Goal: Task Accomplishment & Management: Use online tool/utility

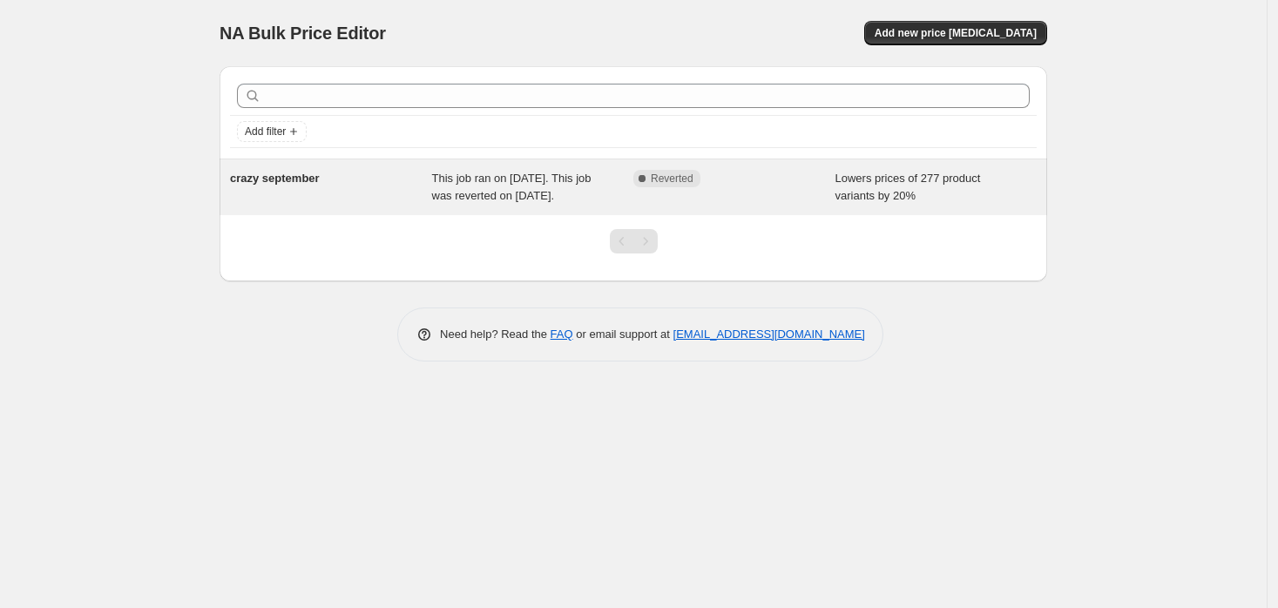
click at [479, 198] on span "This job ran on [DATE]. This job was reverted on [DATE]." at bounding box center [511, 187] width 159 height 30
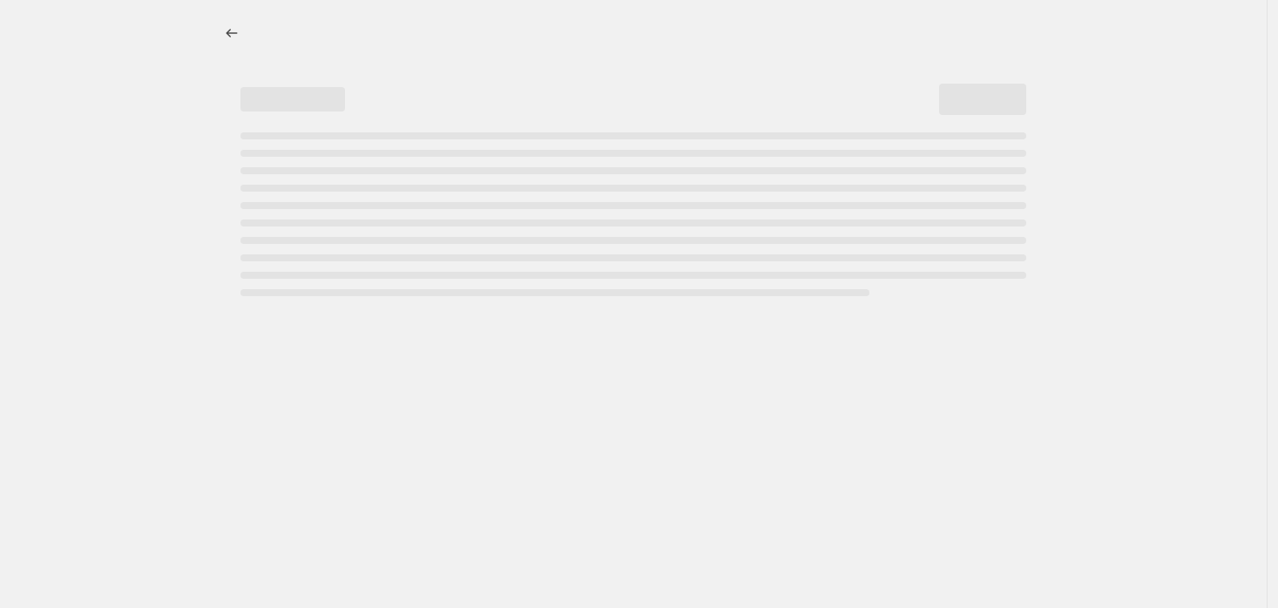
select select "percentage"
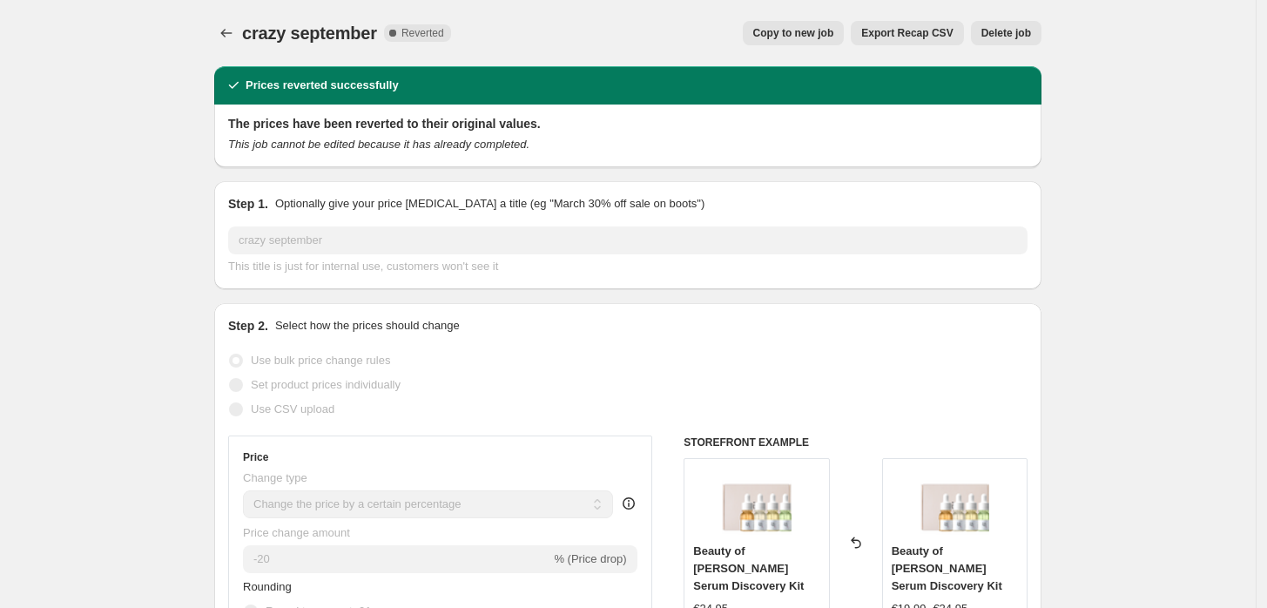
click at [829, 32] on span "Copy to new job" at bounding box center [793, 33] width 81 height 14
select select "percentage"
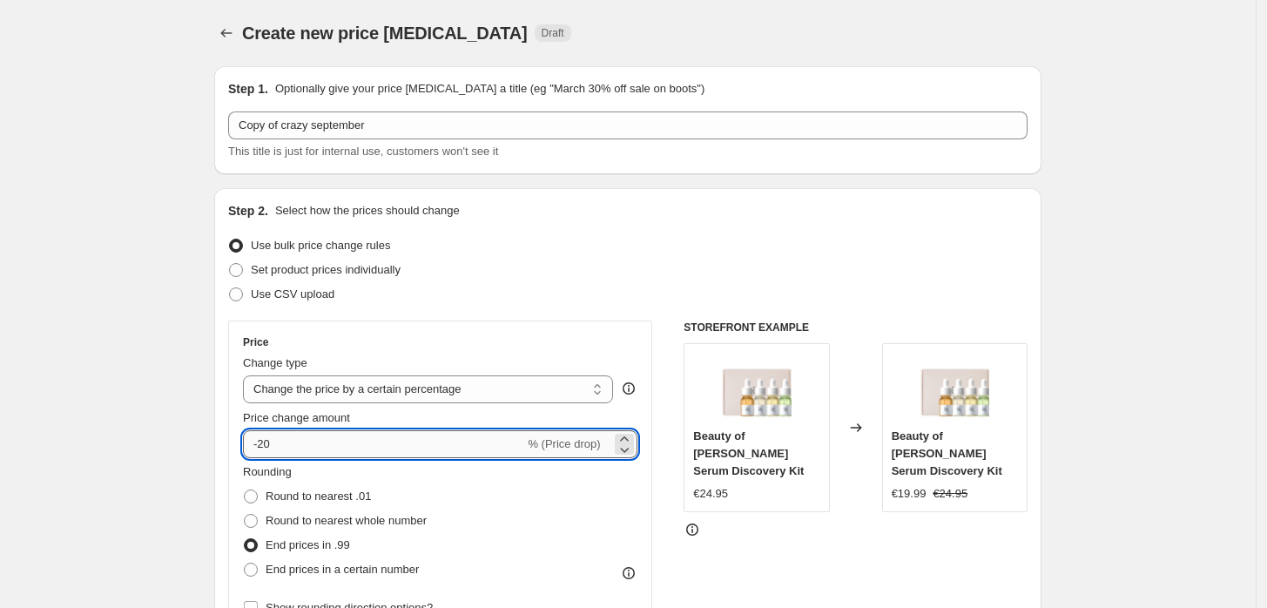
click at [310, 444] on input "-20" at bounding box center [383, 444] width 281 height 28
type input "-2"
type input "-8"
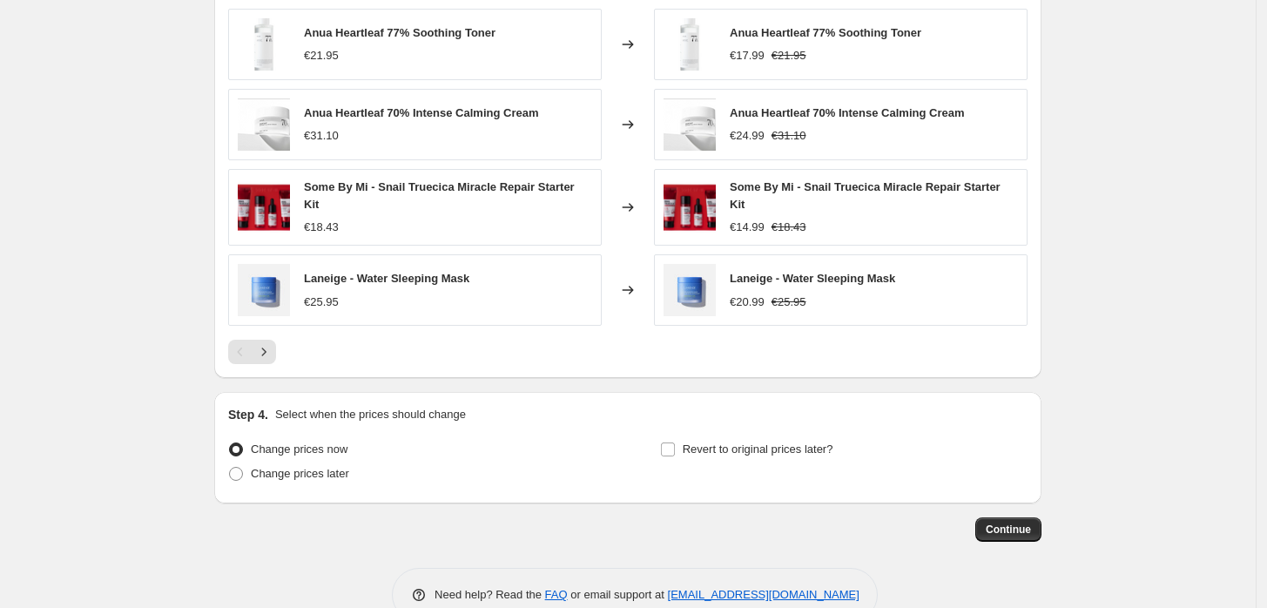
scroll to position [1133, 0]
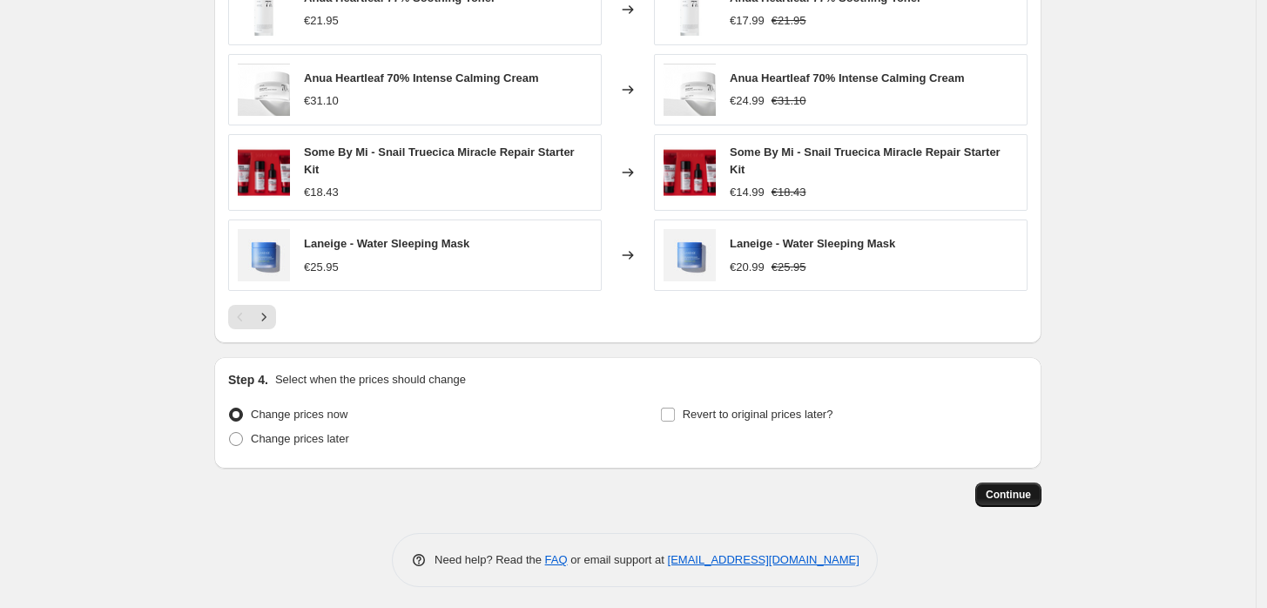
type input "-6"
click at [1004, 488] on span "Continue" at bounding box center [1008, 495] width 45 height 14
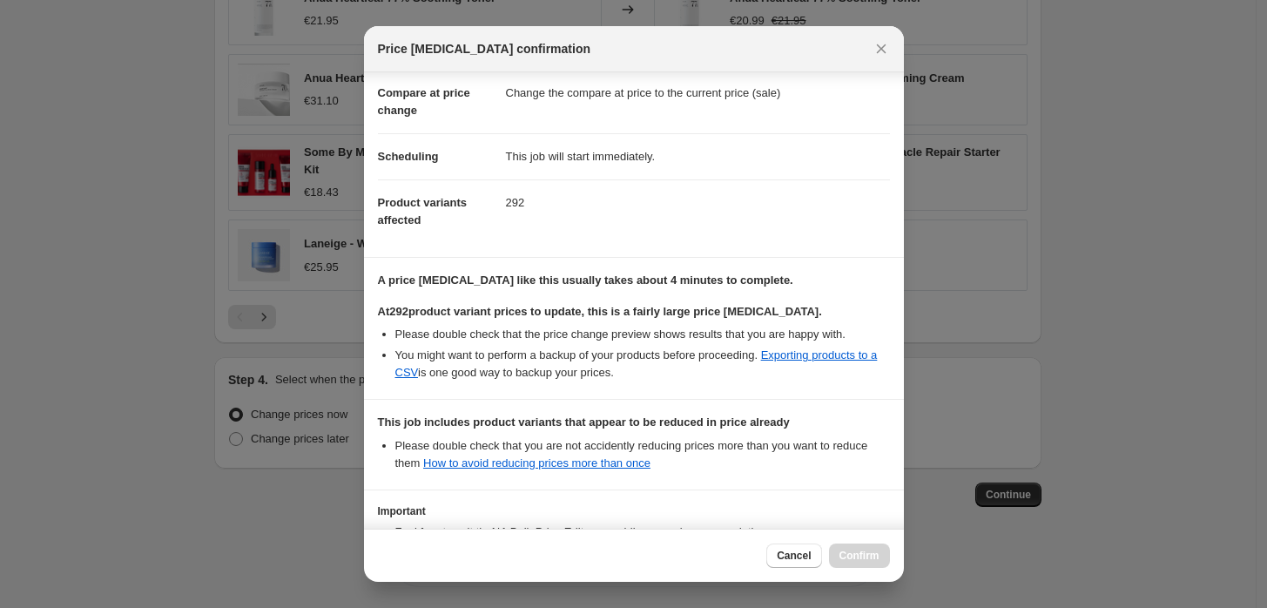
scroll to position [220, 0]
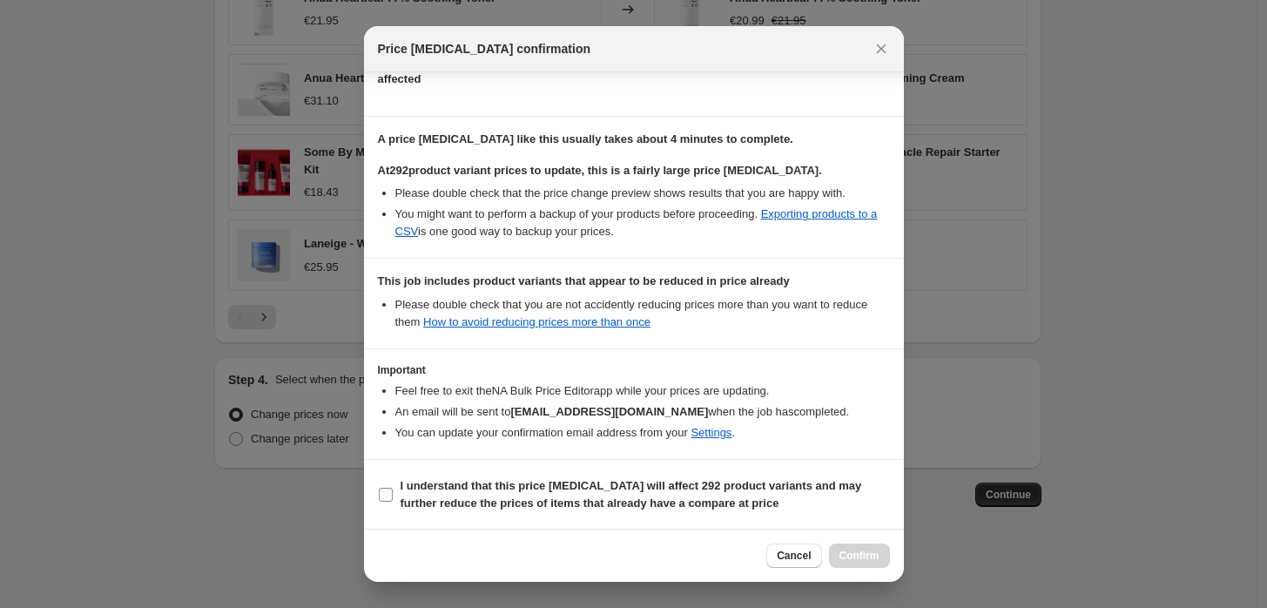
click at [385, 491] on input "I understand that this price [MEDICAL_DATA] will affect 292 product variants an…" at bounding box center [386, 495] width 14 height 14
checkbox input "true"
click at [864, 557] on span "Confirm" at bounding box center [860, 556] width 40 height 14
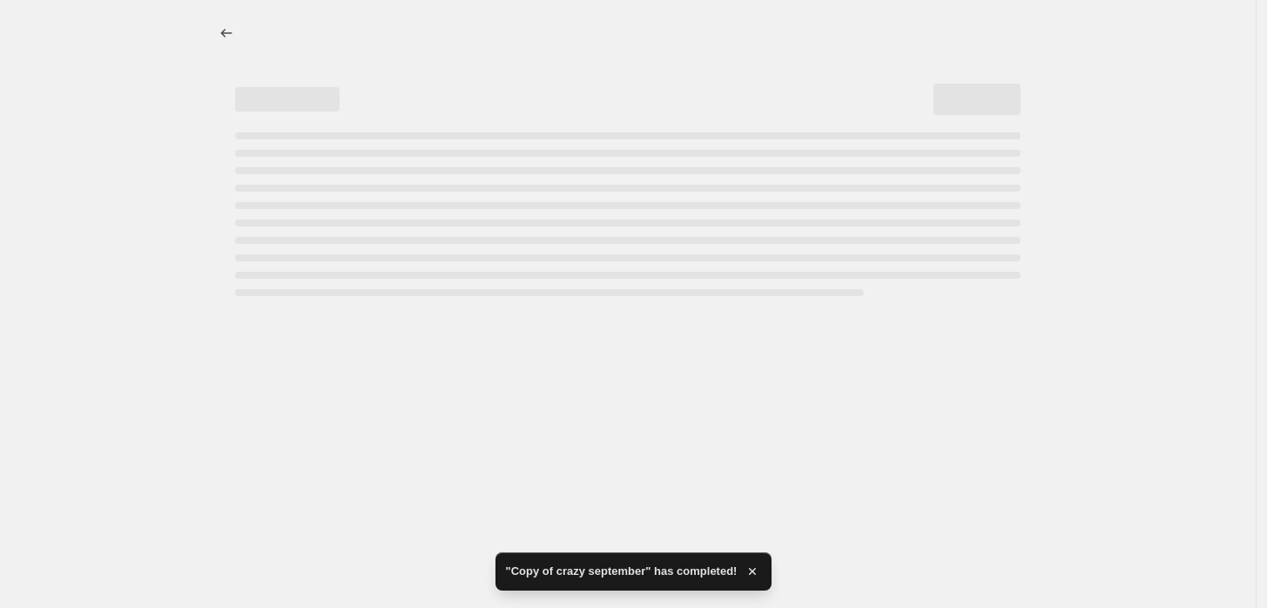
select select "percentage"
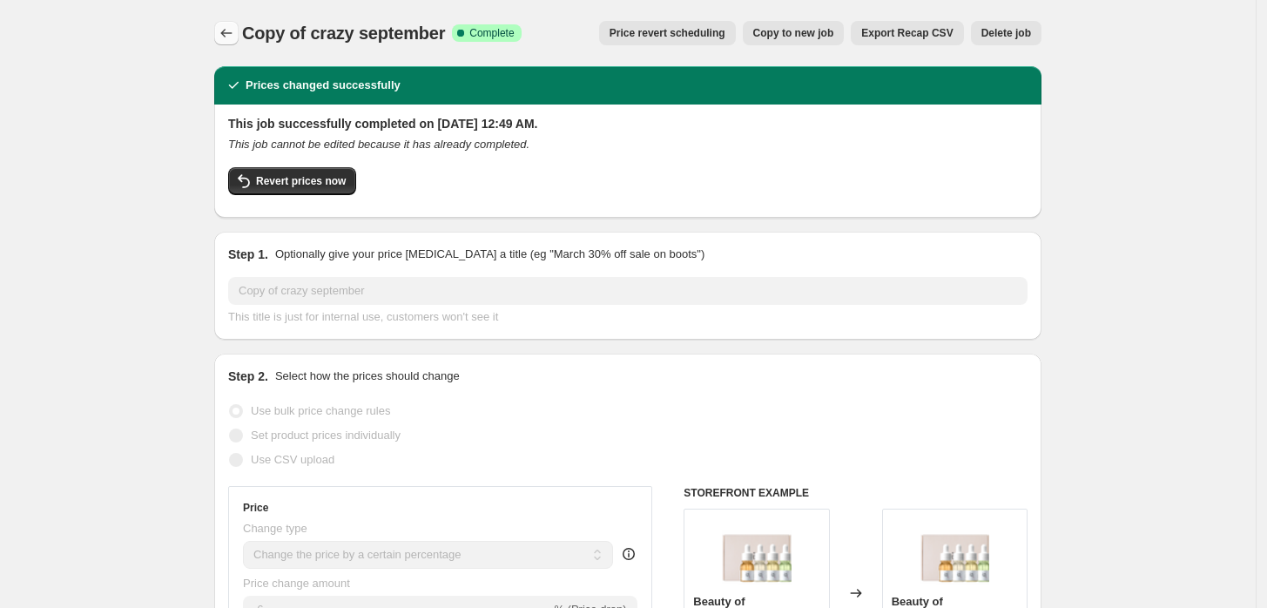
click at [234, 36] on icon "Price change jobs" at bounding box center [226, 32] width 17 height 17
